Goal: Task Accomplishment & Management: Use online tool/utility

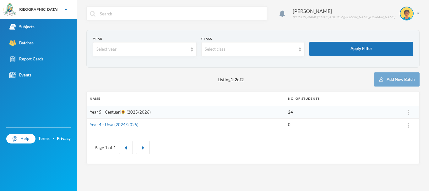
click at [140, 113] on link "Year 5 - Centuari🌻 (2025/2026)" at bounding box center [120, 111] width 61 height 5
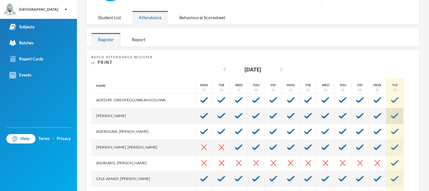
scroll to position [22, 0]
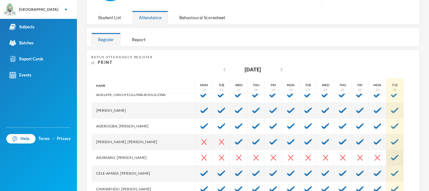
click at [391, 157] on img at bounding box center [395, 158] width 8 height 6
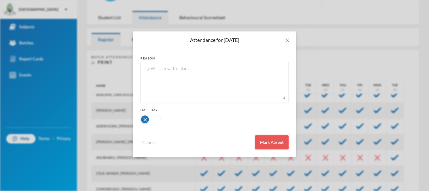
click at [266, 139] on button "Mark Absent" at bounding box center [272, 142] width 34 height 14
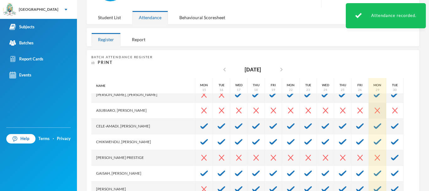
scroll to position [70, 0]
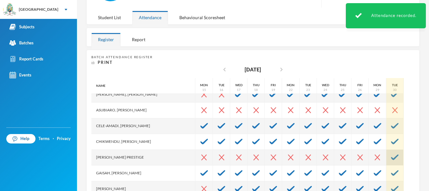
click at [391, 157] on img at bounding box center [395, 157] width 8 height 6
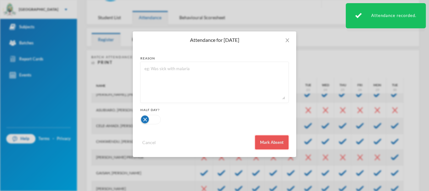
click at [283, 140] on button "Mark Absent" at bounding box center [272, 142] width 34 height 14
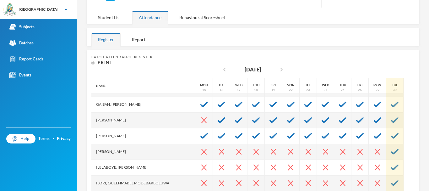
scroll to position [139, 0]
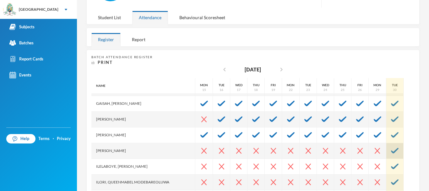
click at [391, 151] on img at bounding box center [395, 151] width 8 height 6
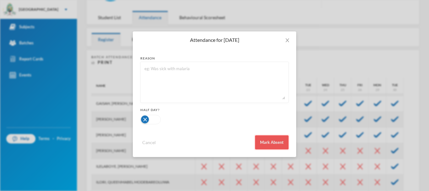
click at [276, 139] on button "Mark Absent" at bounding box center [272, 142] width 34 height 14
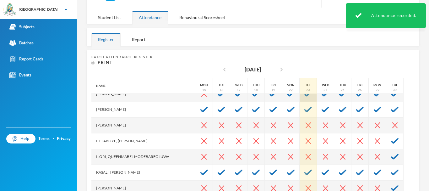
scroll to position [167, 0]
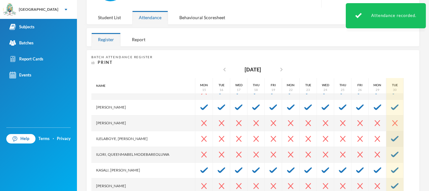
click at [391, 139] on img at bounding box center [395, 139] width 8 height 6
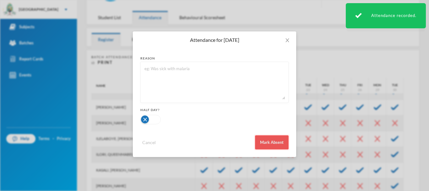
click at [280, 139] on button "Mark Absent" at bounding box center [272, 142] width 34 height 14
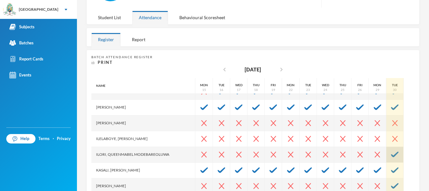
click at [391, 153] on img at bounding box center [395, 154] width 8 height 6
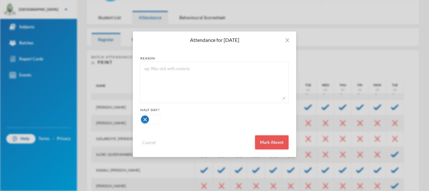
click at [281, 139] on button "Mark Absent" at bounding box center [272, 142] width 34 height 14
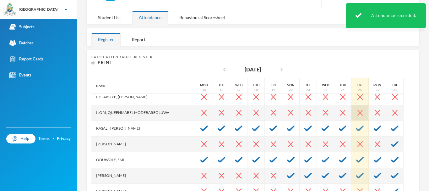
scroll to position [210, 0]
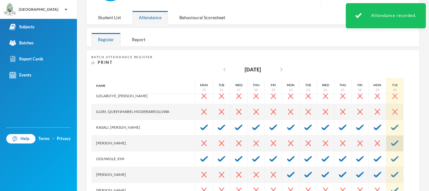
click at [391, 143] on img at bounding box center [395, 143] width 8 height 6
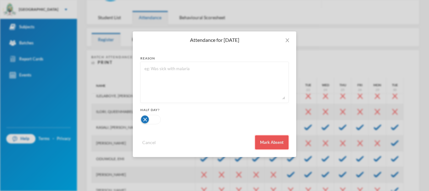
click at [276, 141] on button "Mark Absent" at bounding box center [272, 142] width 34 height 14
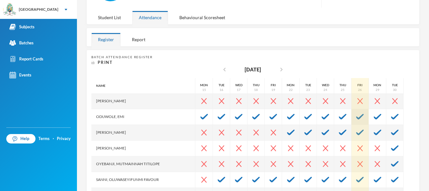
scroll to position [253, 0]
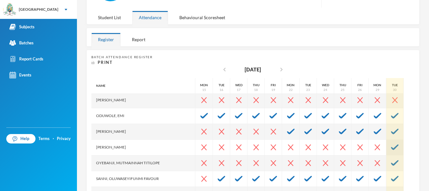
click at [391, 145] on img at bounding box center [395, 147] width 8 height 6
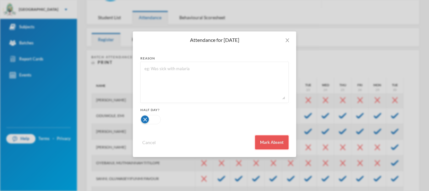
click at [279, 140] on button "Mark Absent" at bounding box center [272, 142] width 34 height 14
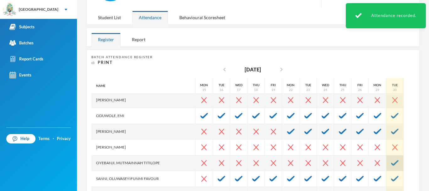
click at [391, 162] on img at bounding box center [395, 163] width 8 height 6
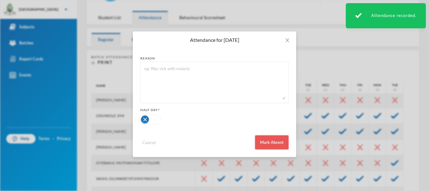
click at [271, 137] on button "Mark Absent" at bounding box center [272, 142] width 34 height 14
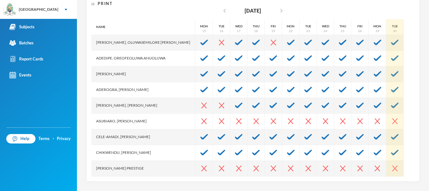
scroll to position [0, 0]
